Goal: Find specific page/section: Find specific page/section

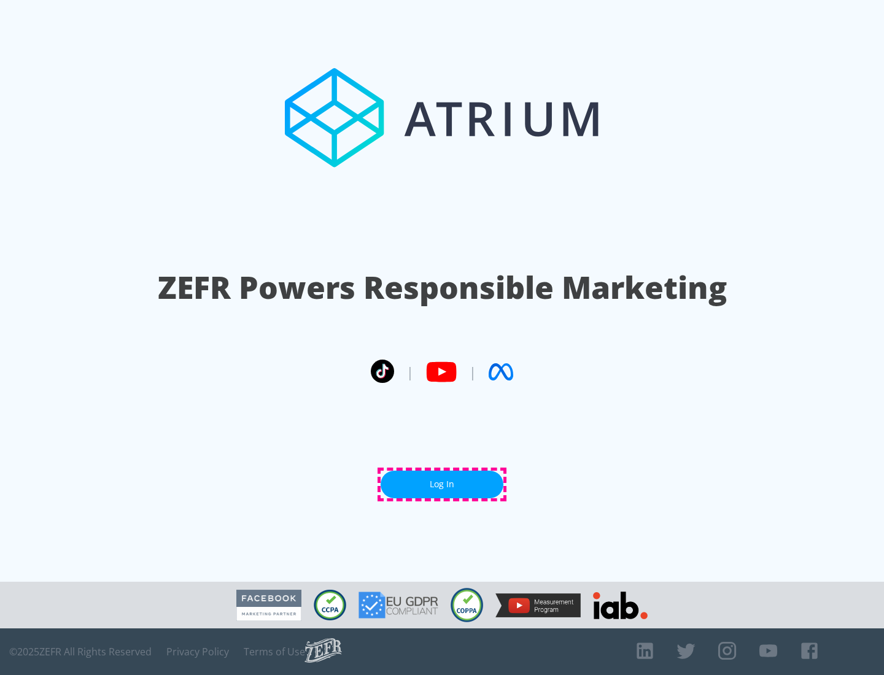
click at [442, 484] on link "Log In" at bounding box center [441, 485] width 123 height 28
